Goal: Information Seeking & Learning: Learn about a topic

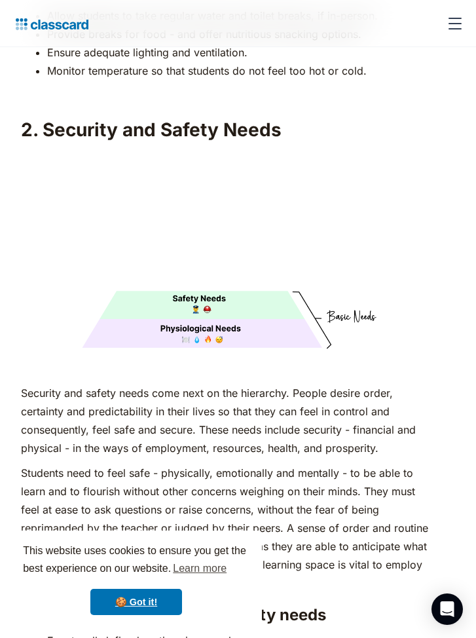
scroll to position [2125, 0]
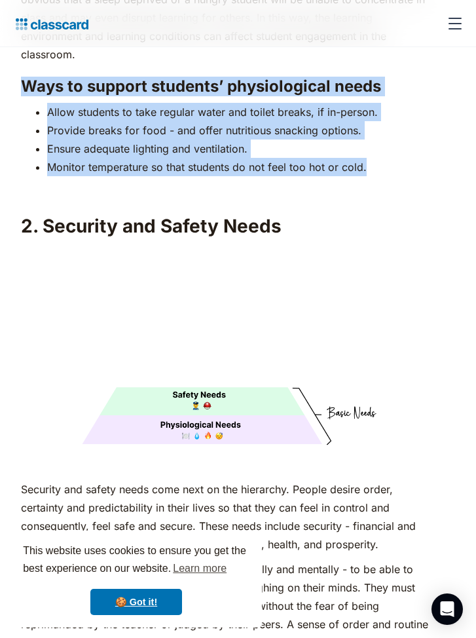
drag, startPoint x: 21, startPoint y: 60, endPoint x: 379, endPoint y: 145, distance: 368.2
copy div "Ways to support students’ physiological needs Allow students to take regular wa…"
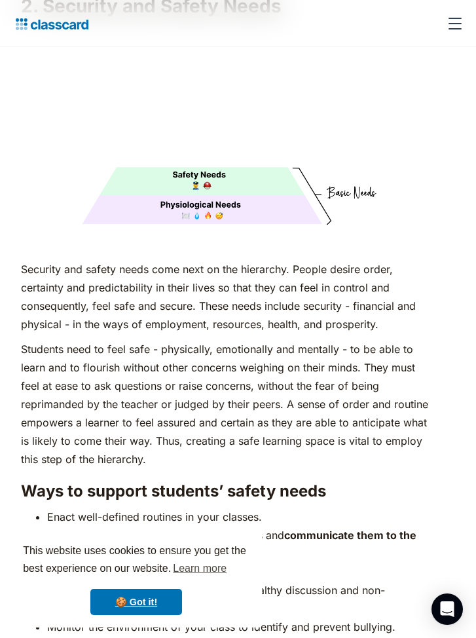
scroll to position [2546, 0]
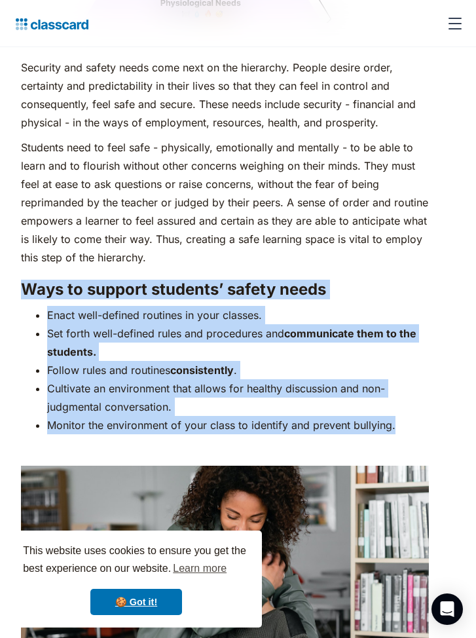
drag, startPoint x: 20, startPoint y: 264, endPoint x: 428, endPoint y: 406, distance: 431.6
copy div "Ways to support students’ safety needs Enact well-defined routines in your clas…"
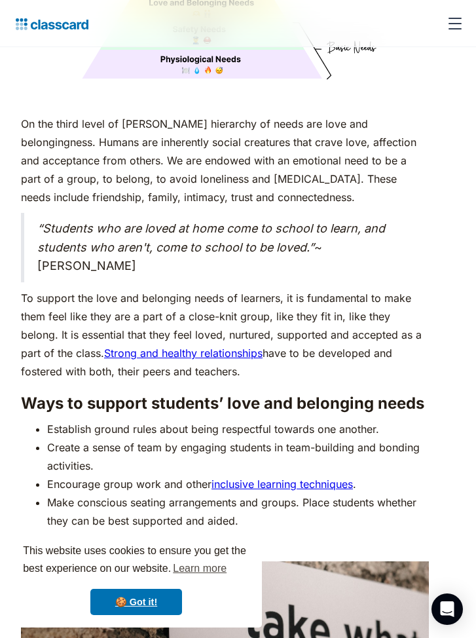
scroll to position [3586, 0]
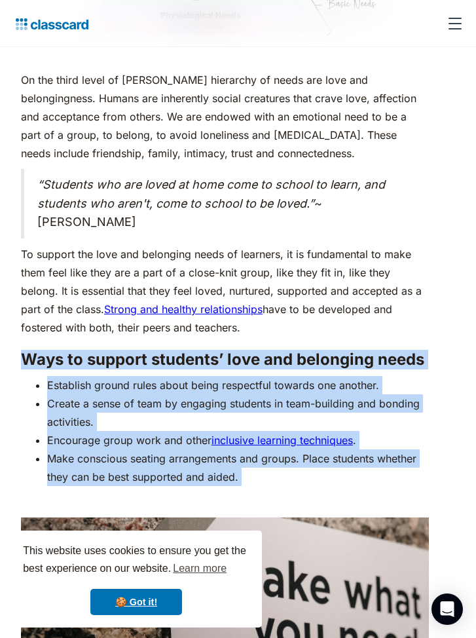
drag, startPoint x: 17, startPoint y: 332, endPoint x: 229, endPoint y: 476, distance: 255.7
copy div "Ways to support students’ love and belonging needs Establish ground rules about…"
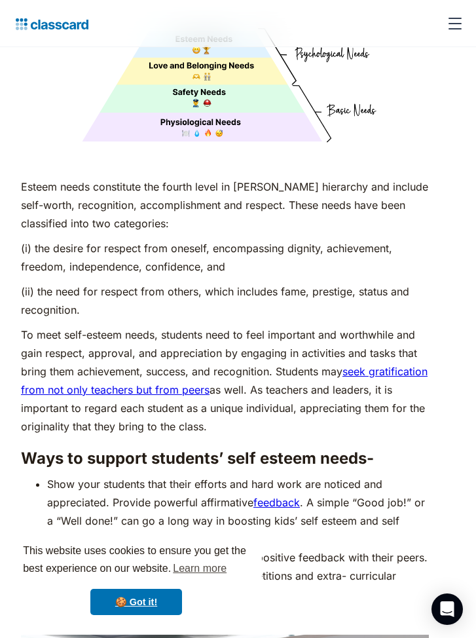
scroll to position [4733, 0]
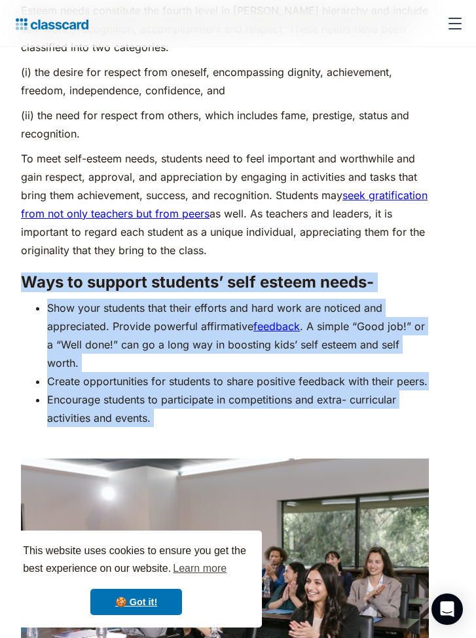
drag, startPoint x: 18, startPoint y: 254, endPoint x: 200, endPoint y: 426, distance: 250.3
copy div "Ways to support students’ self esteem needs- Show your students that their effo…"
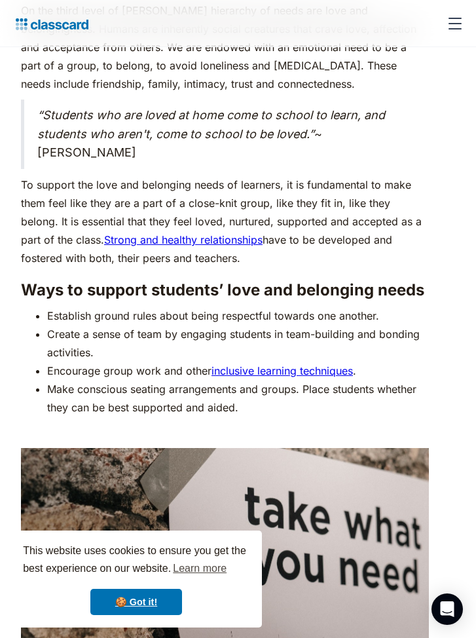
scroll to position [3656, 0]
